Goal: Navigation & Orientation: Understand site structure

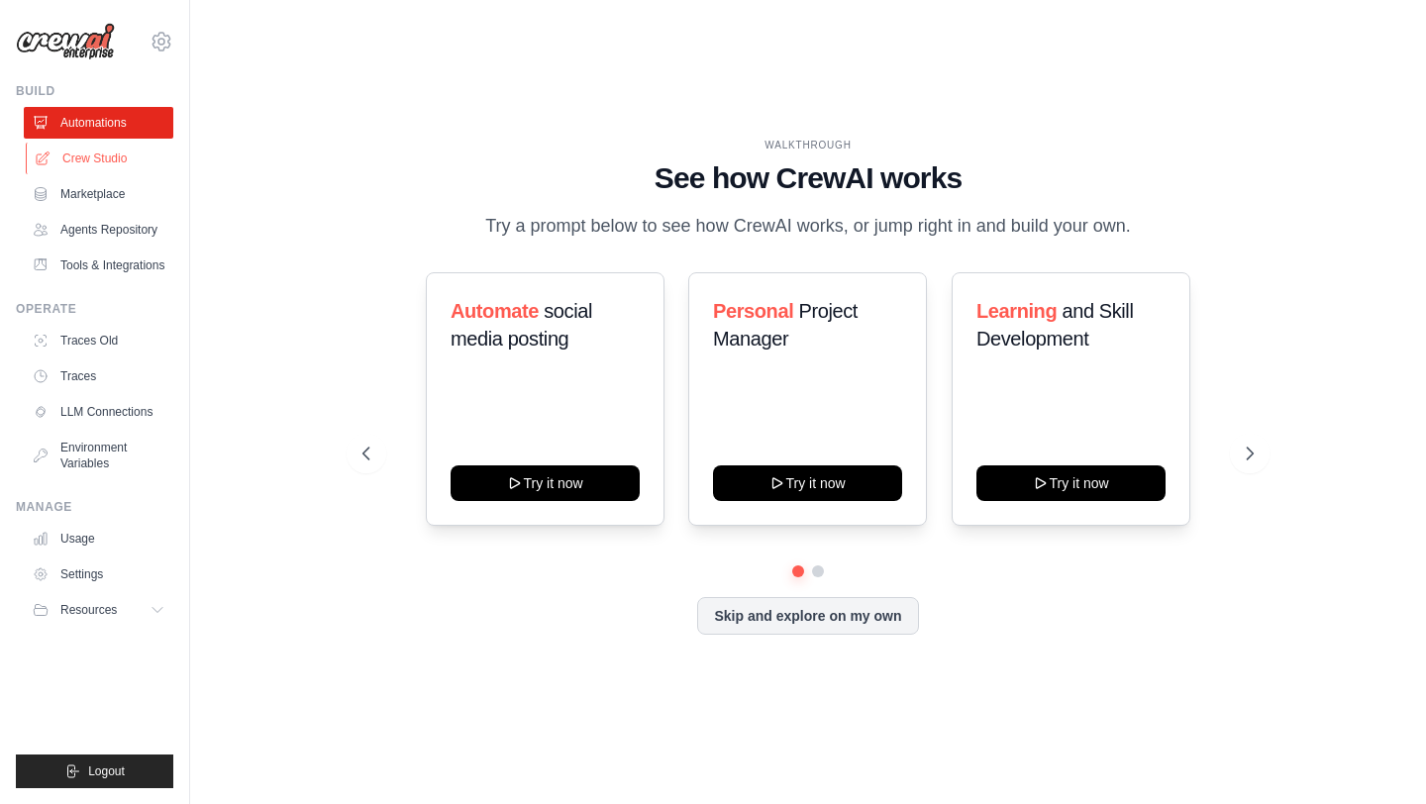
click at [152, 156] on link "Crew Studio" at bounding box center [101, 159] width 150 height 32
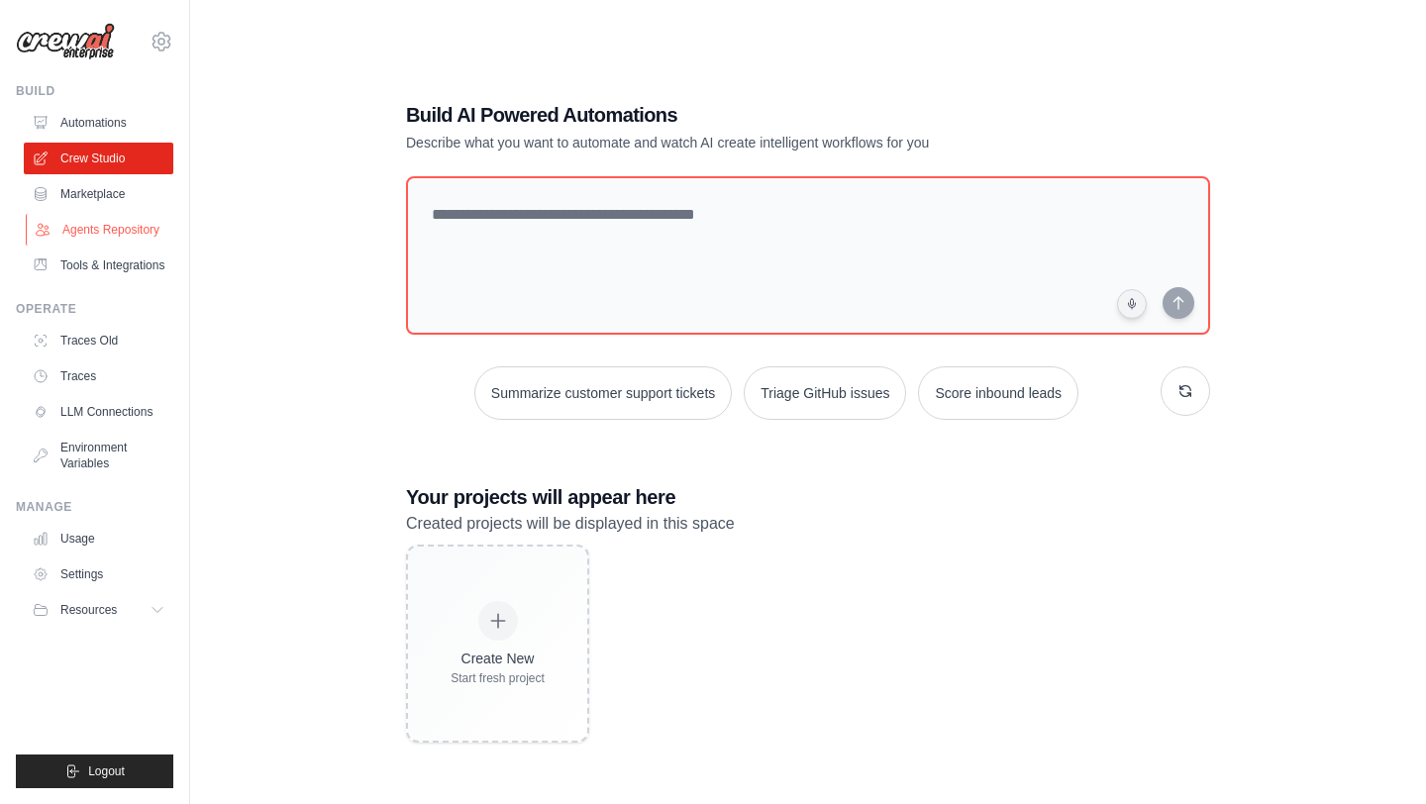
click at [126, 231] on link "Agents Repository" at bounding box center [101, 230] width 150 height 32
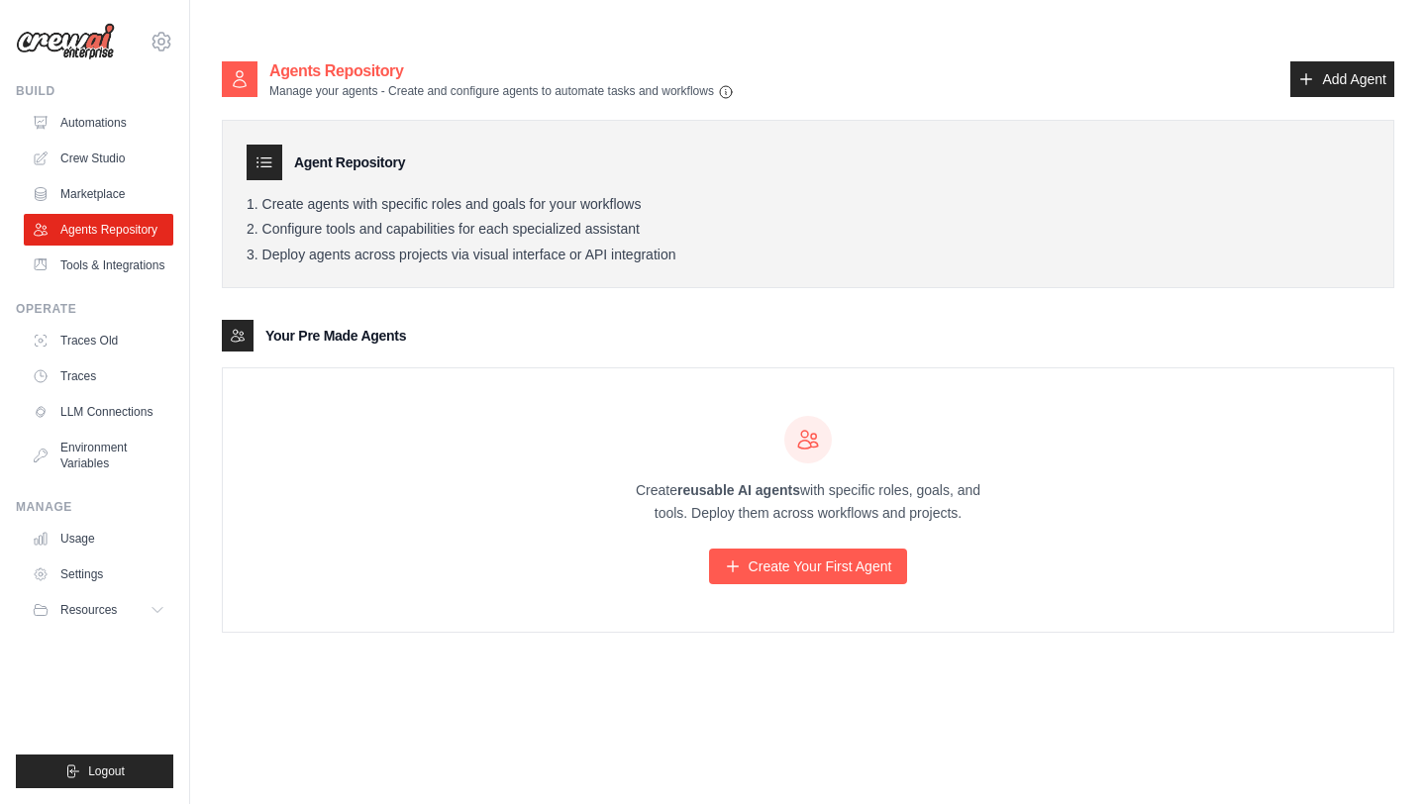
scroll to position [40, 0]
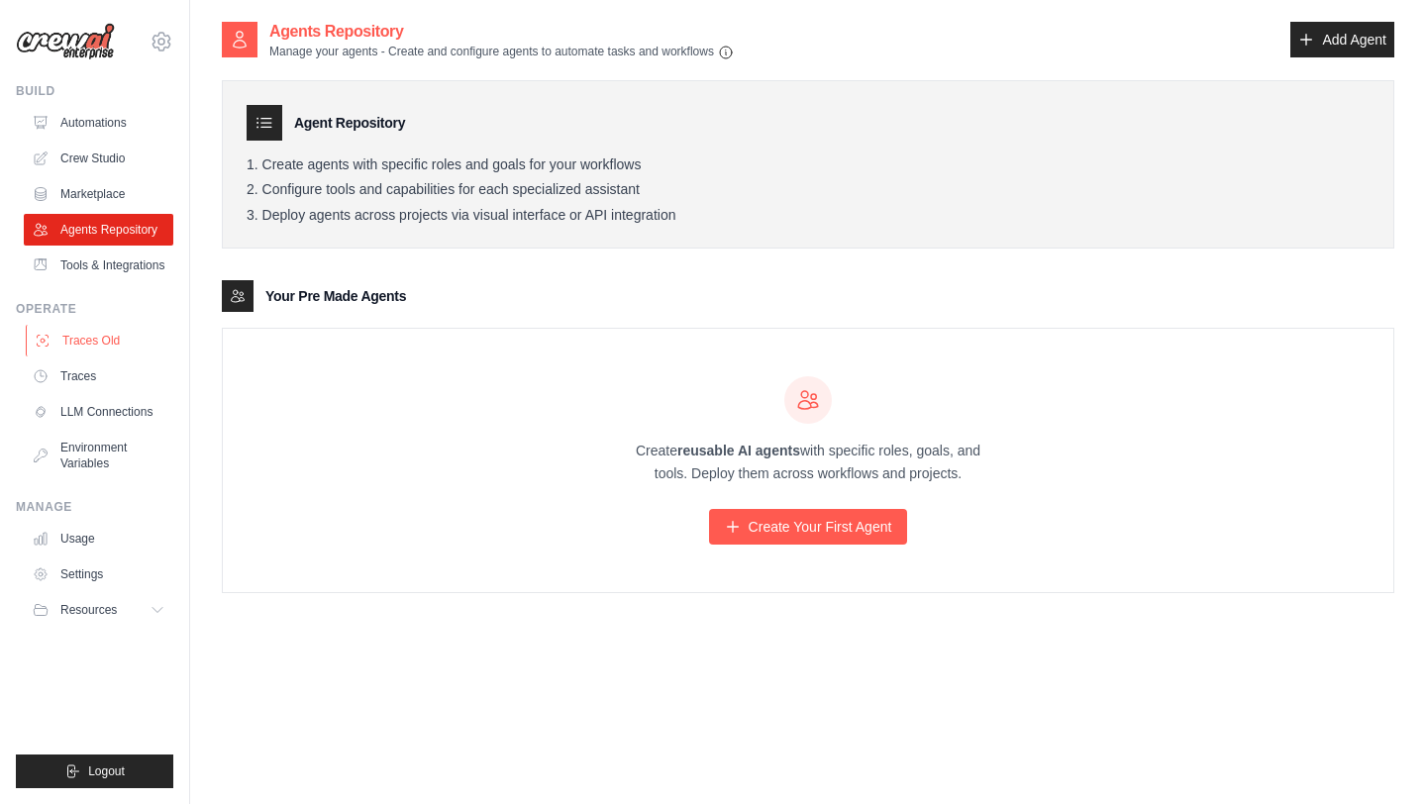
click at [136, 340] on link "Traces Old" at bounding box center [101, 341] width 150 height 32
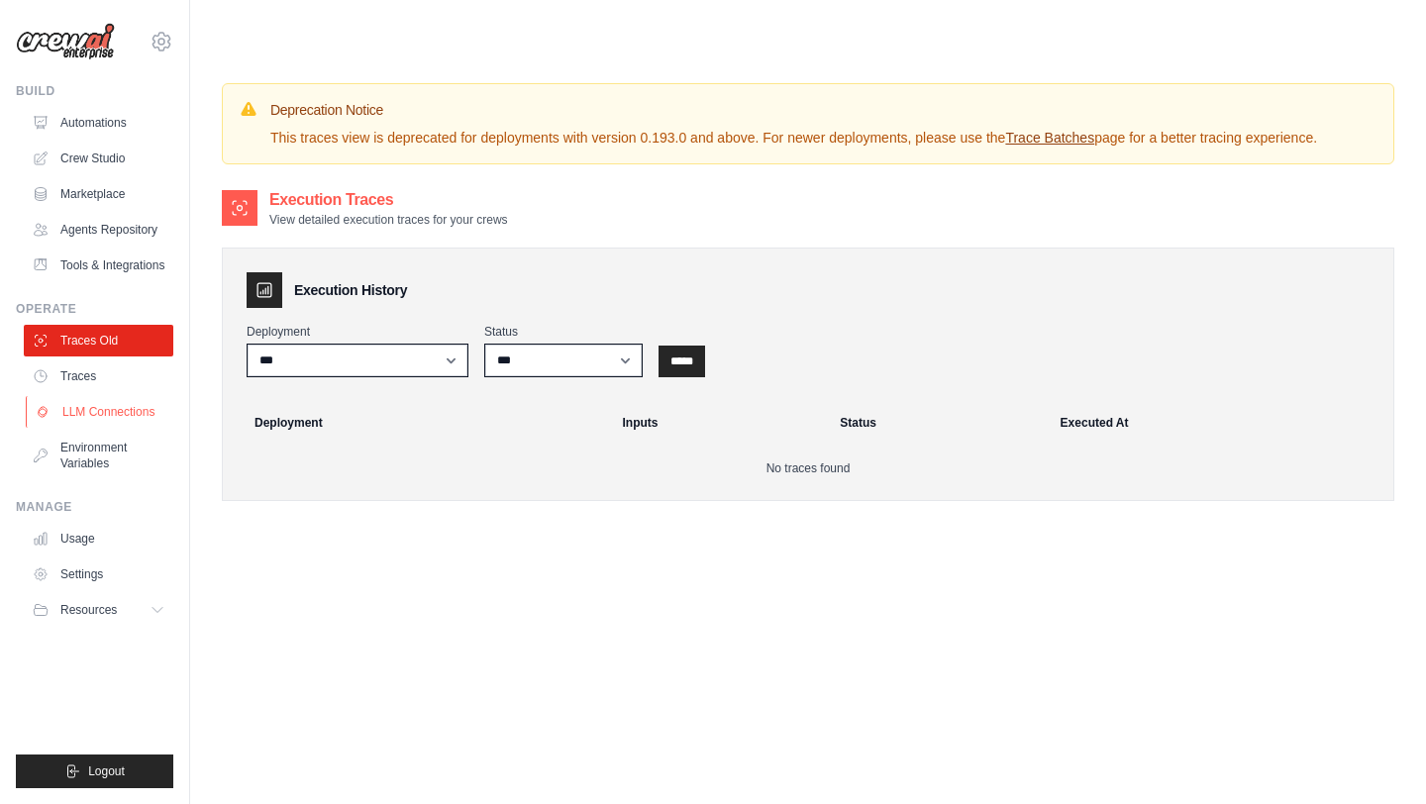
click at [135, 396] on link "LLM Connections" at bounding box center [101, 412] width 150 height 32
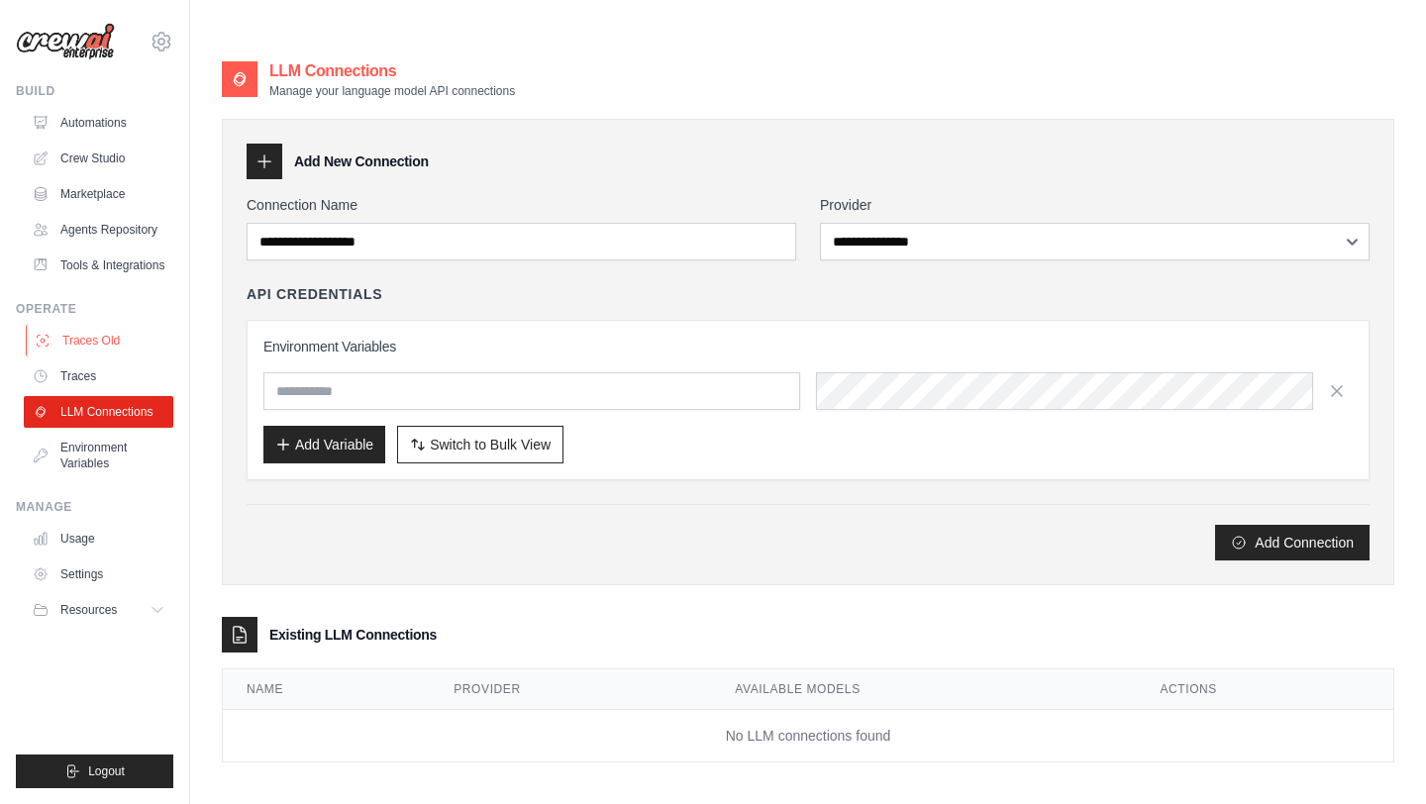
click at [137, 352] on link "Traces Old" at bounding box center [101, 341] width 150 height 32
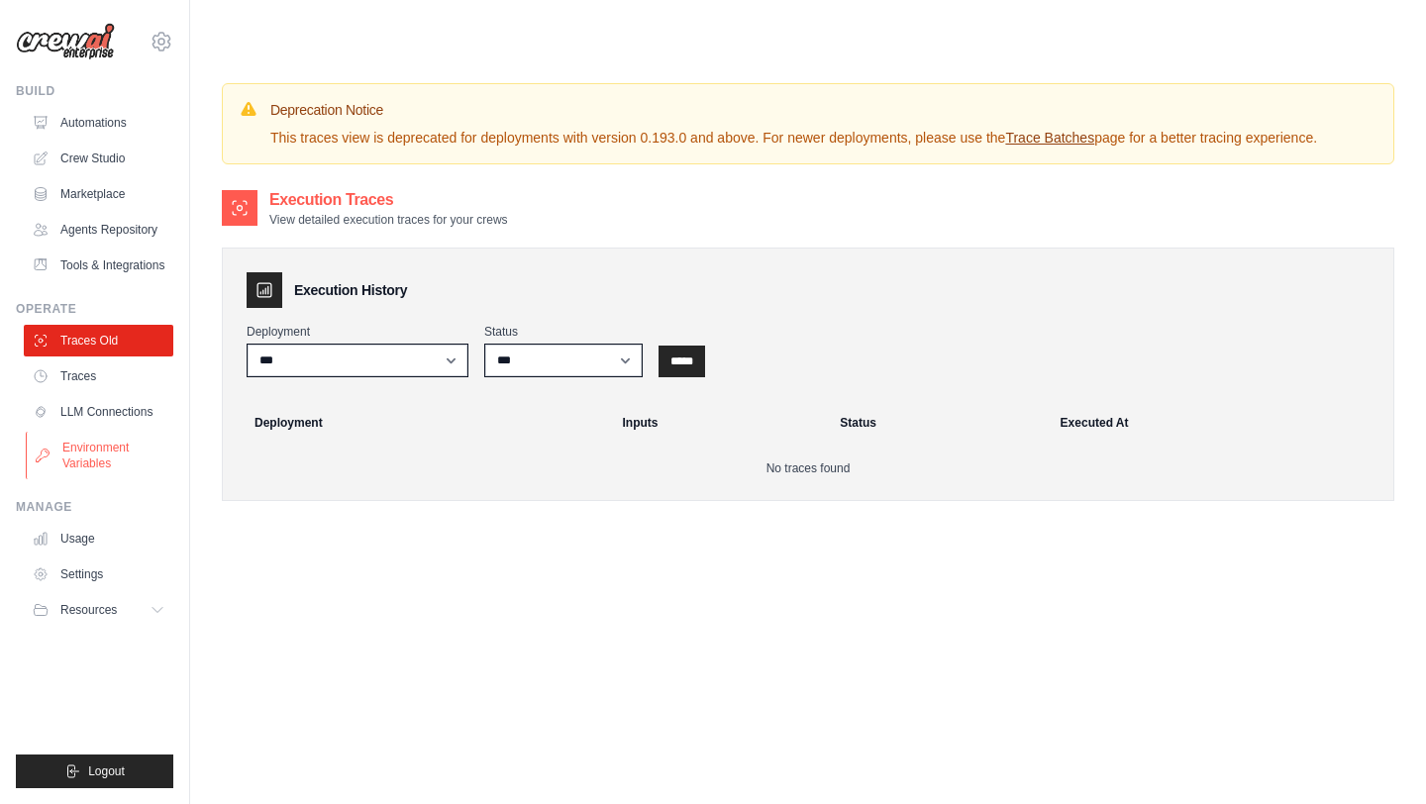
click at [120, 463] on link "Environment Variables" at bounding box center [101, 456] width 150 height 48
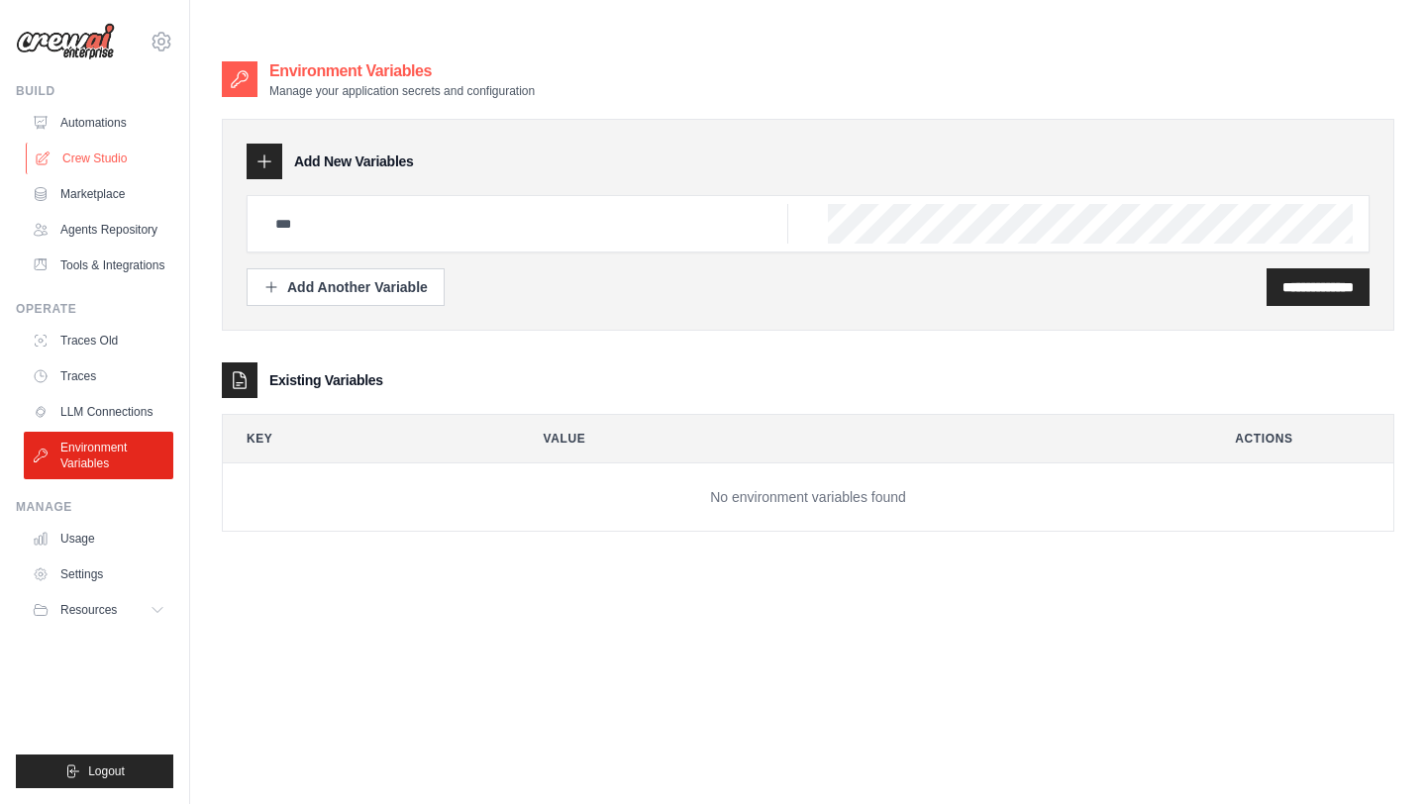
click at [99, 155] on link "Crew Studio" at bounding box center [101, 159] width 150 height 32
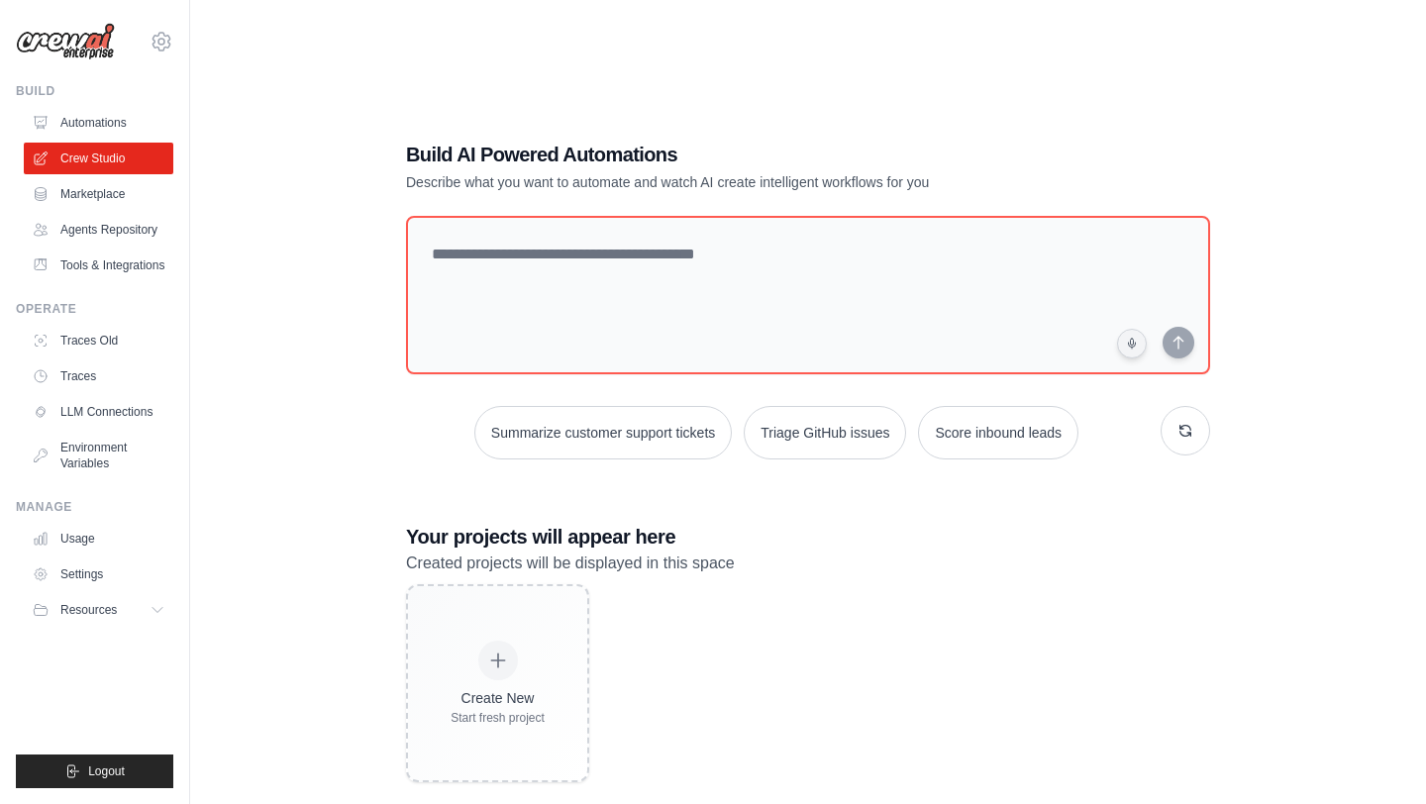
click at [123, 229] on link "Agents Repository" at bounding box center [99, 230] width 150 height 32
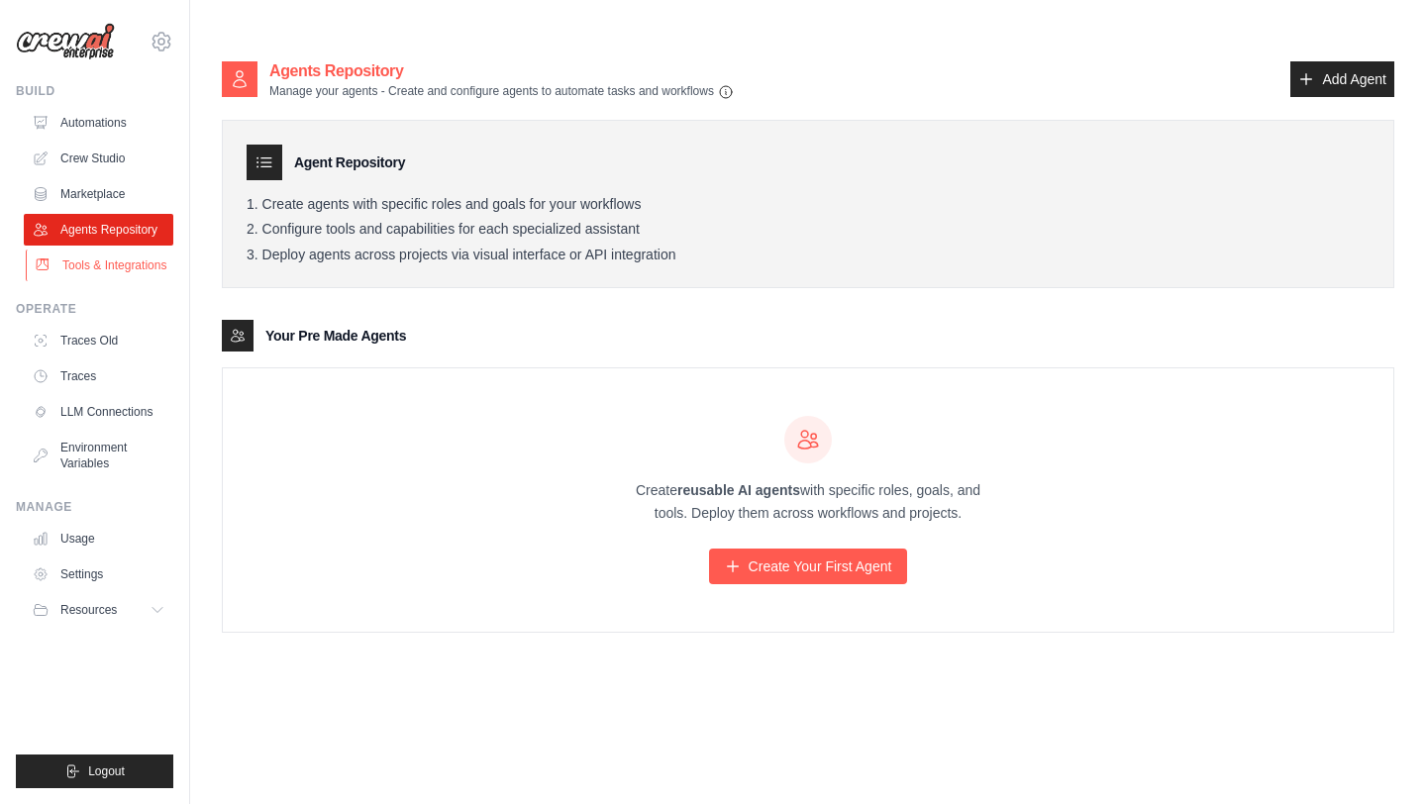
click at [122, 273] on link "Tools & Integrations" at bounding box center [101, 266] width 150 height 32
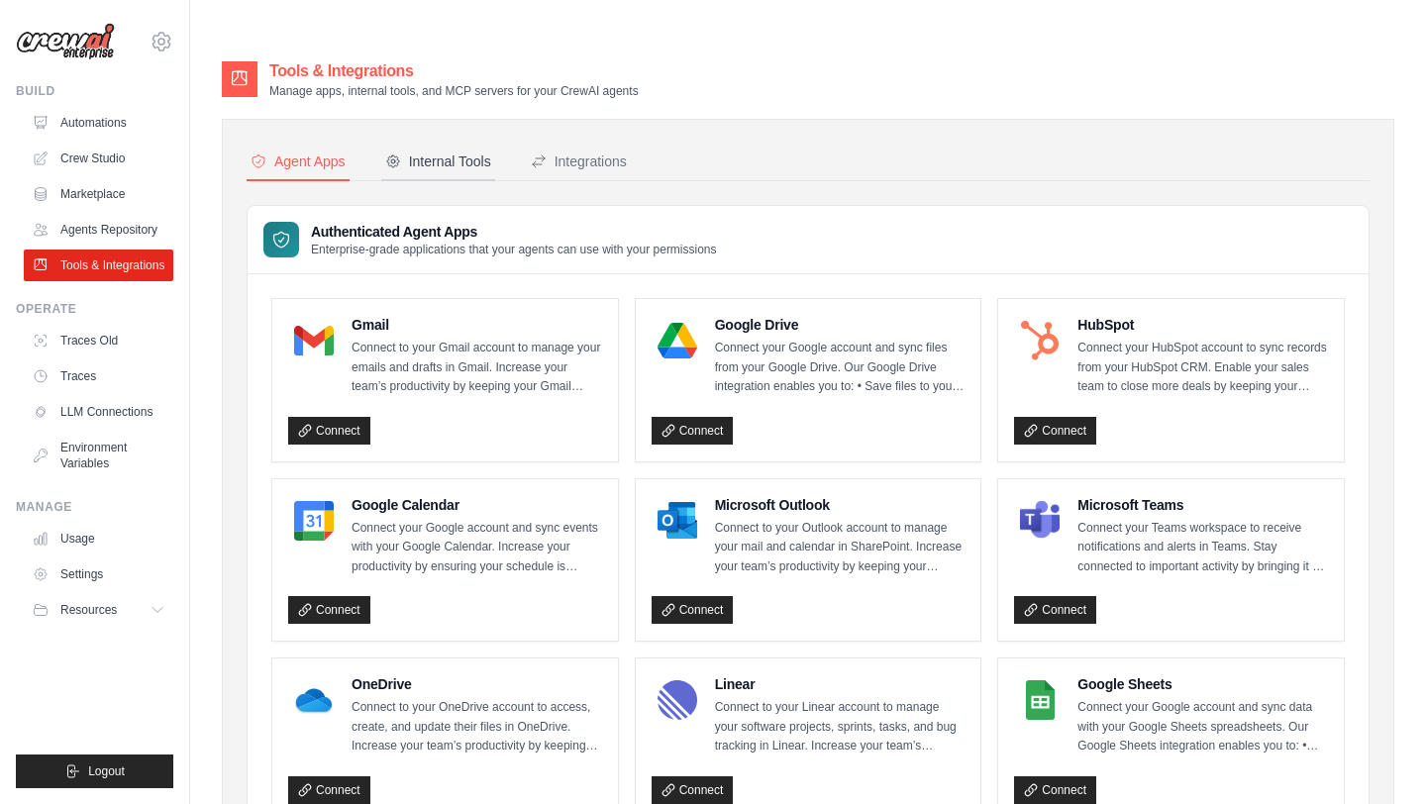
click at [439, 152] on div "Internal Tools" at bounding box center [438, 162] width 106 height 20
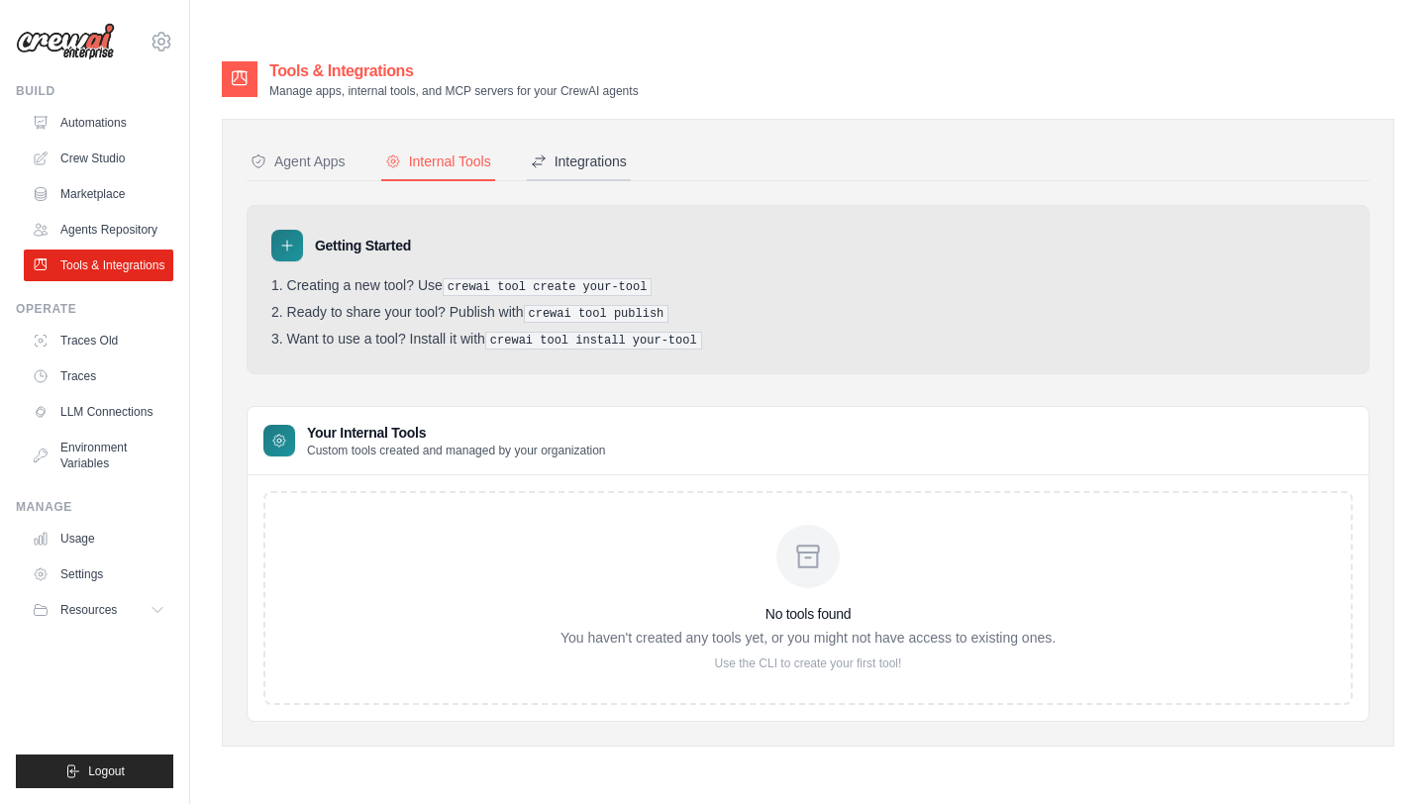
click at [568, 152] on div "Integrations" at bounding box center [579, 162] width 96 height 20
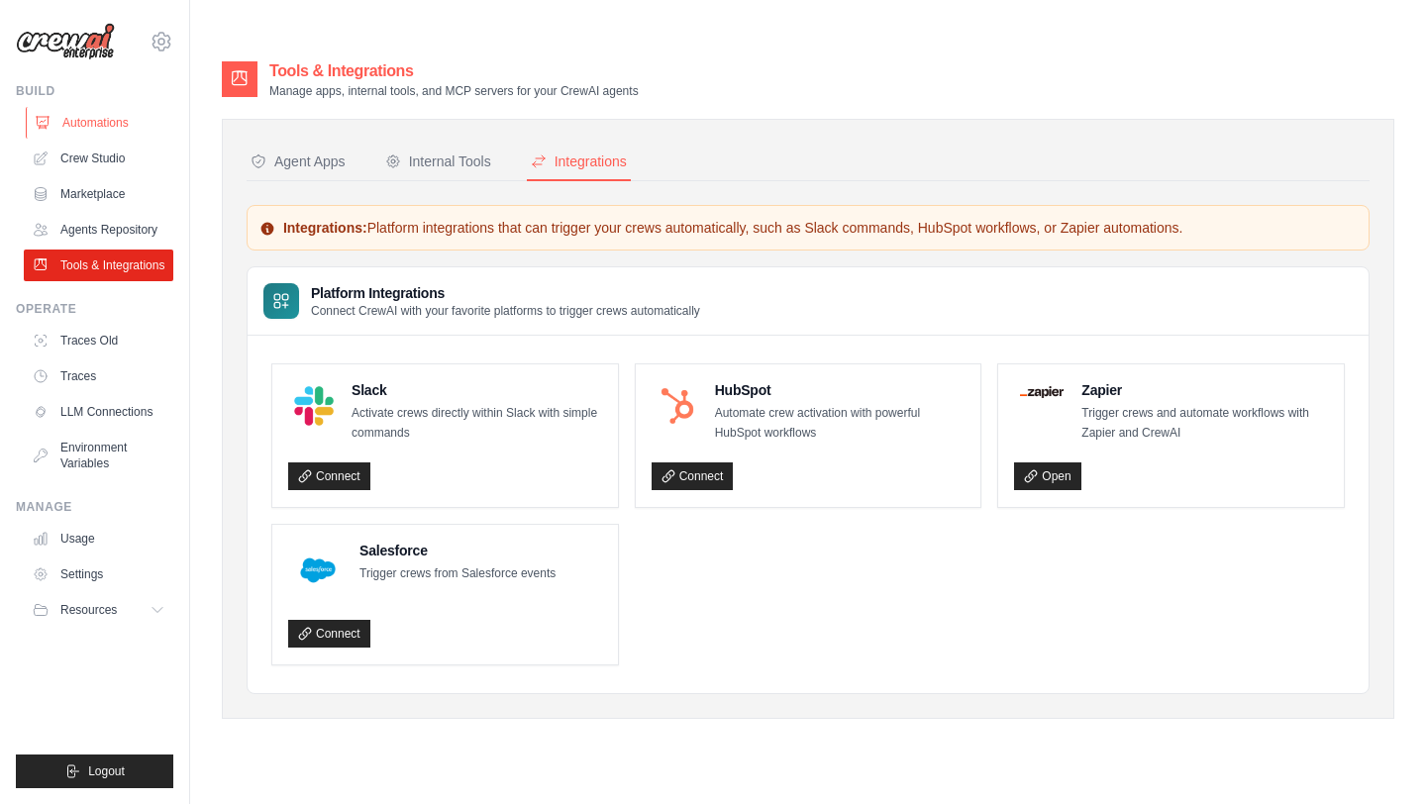
click at [124, 125] on link "Automations" at bounding box center [101, 123] width 150 height 32
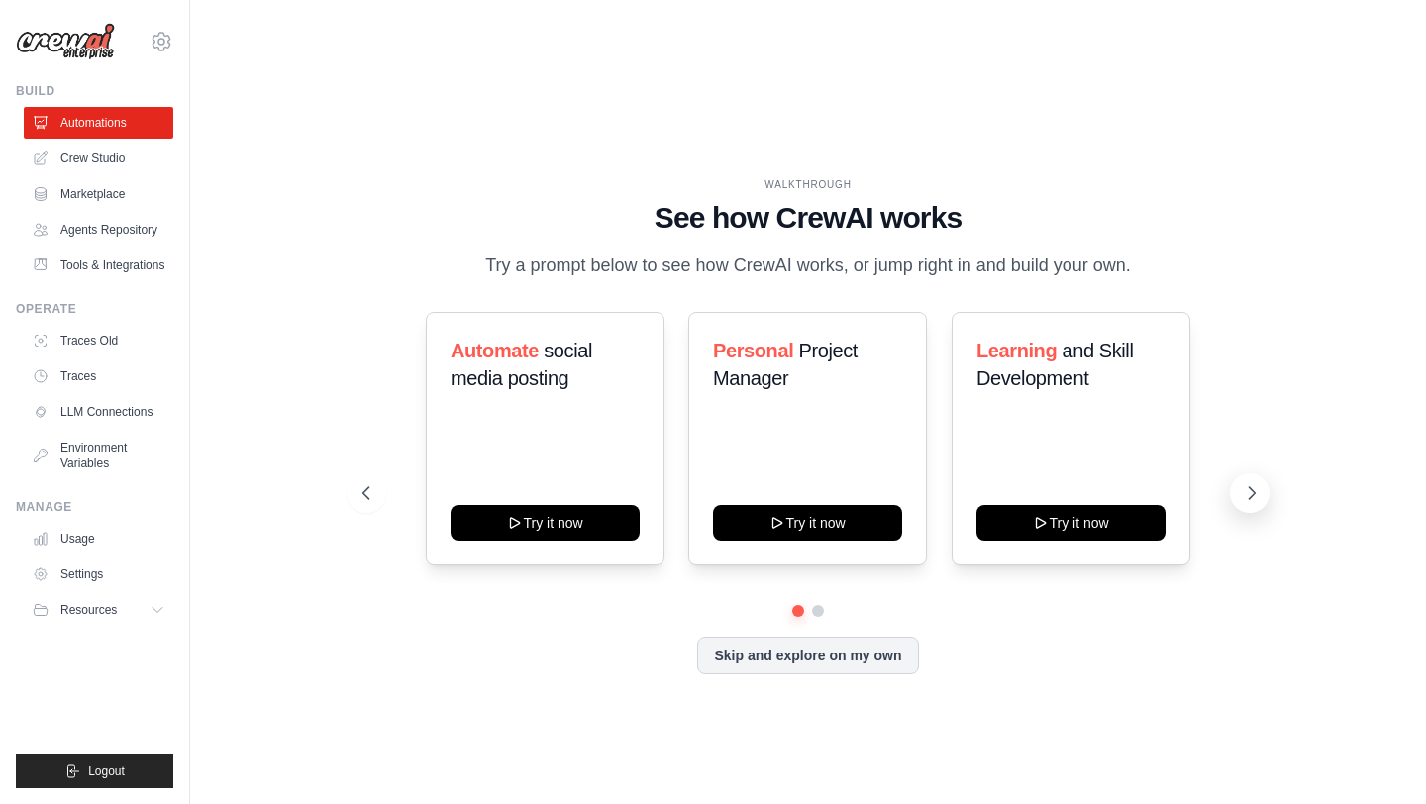
click at [1261, 483] on icon at bounding box center [1252, 493] width 20 height 20
click at [1030, 382] on div "Recipe and Meal Planner Try it now" at bounding box center [1071, 439] width 239 height 254
click at [829, 200] on h1 "See how CrewAI works" at bounding box center [807, 218] width 890 height 36
click at [370, 473] on button at bounding box center [367, 493] width 40 height 40
click at [120, 161] on link "Crew Studio" at bounding box center [101, 159] width 150 height 32
